Goal: Task Accomplishment & Management: Use online tool/utility

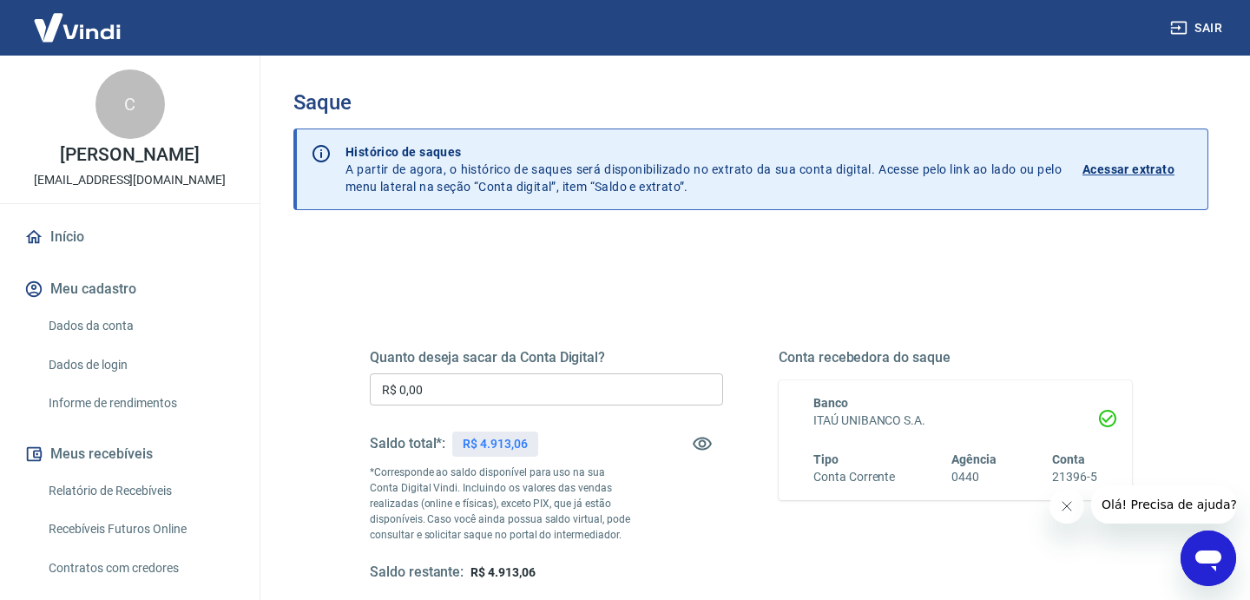
click at [620, 386] on input "R$ 0,00" at bounding box center [546, 389] width 353 height 32
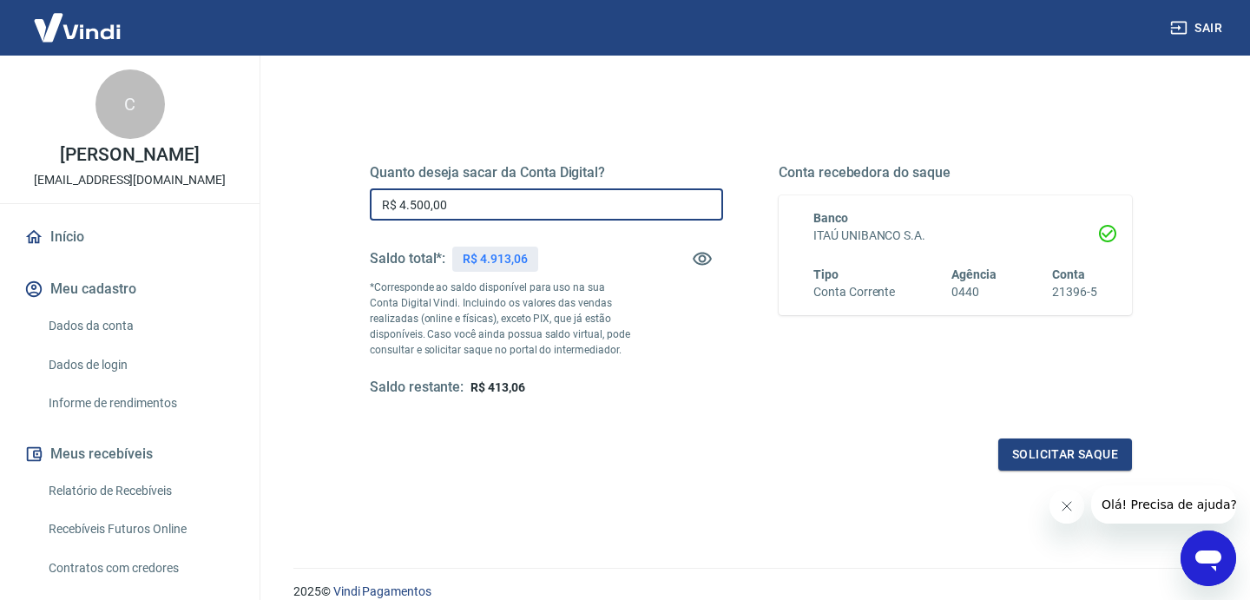
scroll to position [221, 0]
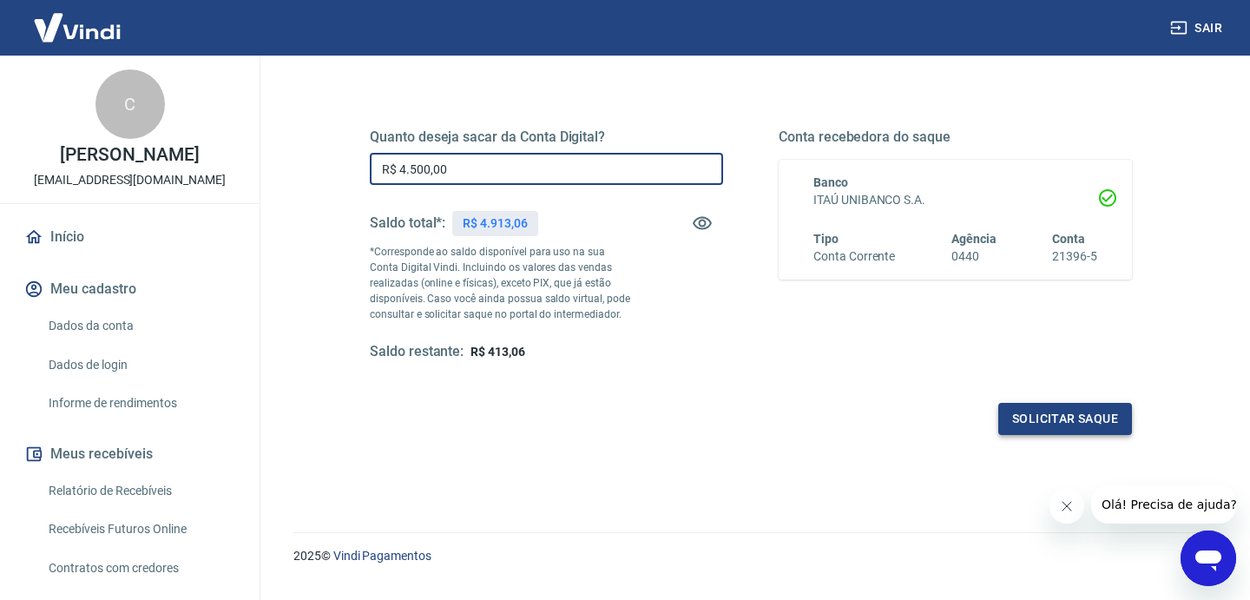
type input "R$ 4.500,00"
click at [1049, 424] on button "Solicitar saque" at bounding box center [1065, 419] width 134 height 32
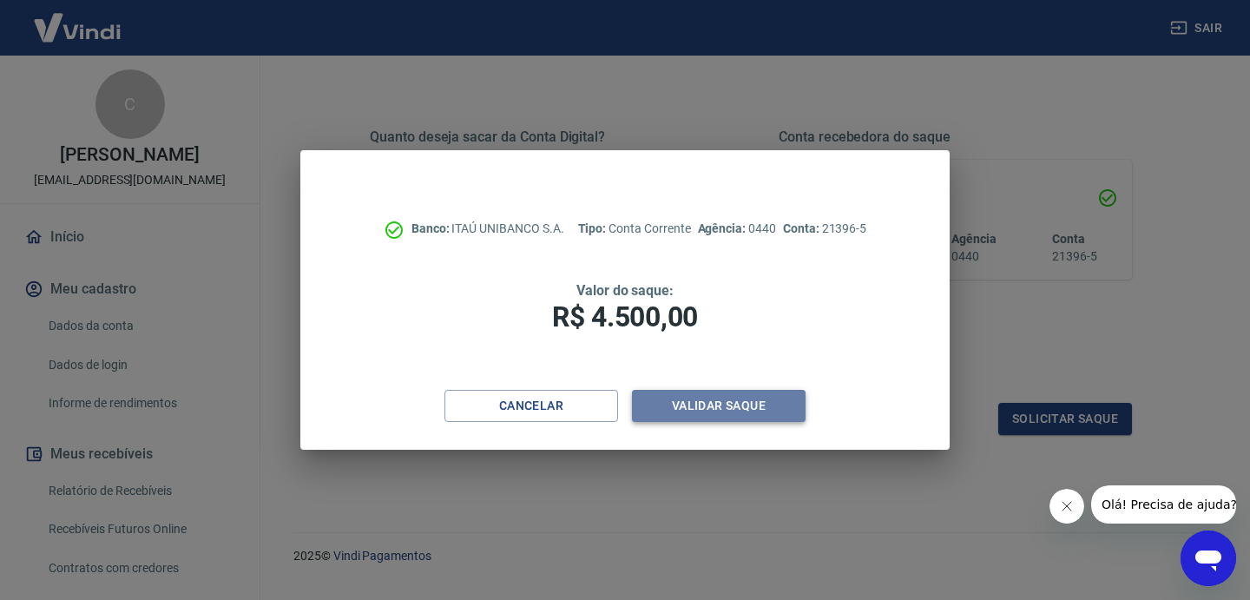
click at [743, 410] on button "Validar saque" at bounding box center [719, 406] width 174 height 32
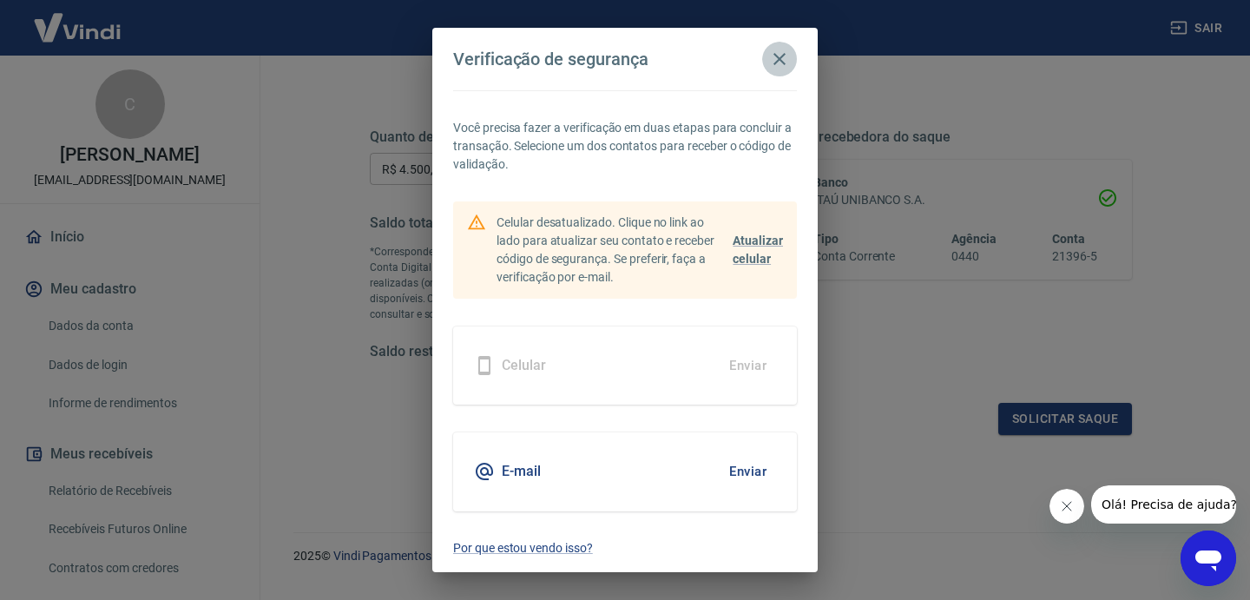
click at [782, 61] on icon "button" at bounding box center [780, 59] width 12 height 12
